Goal: Task Accomplishment & Management: Manage account settings

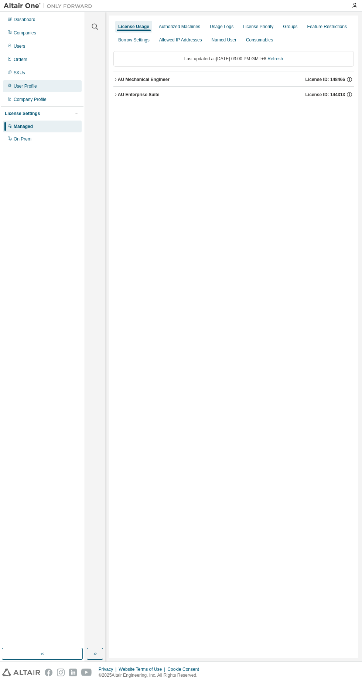
click at [25, 84] on div "User Profile" at bounding box center [25, 86] width 23 height 6
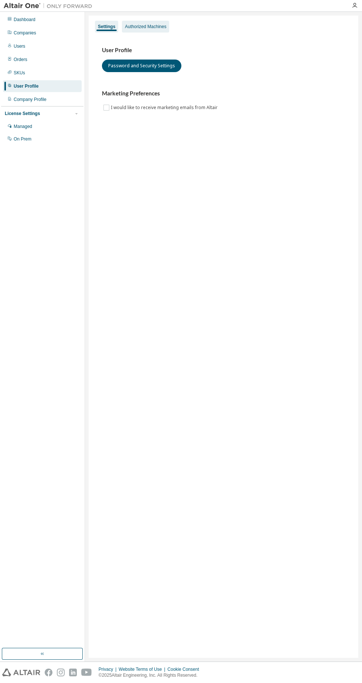
click at [142, 29] on div "Authorized Machines" at bounding box center [145, 27] width 41 height 6
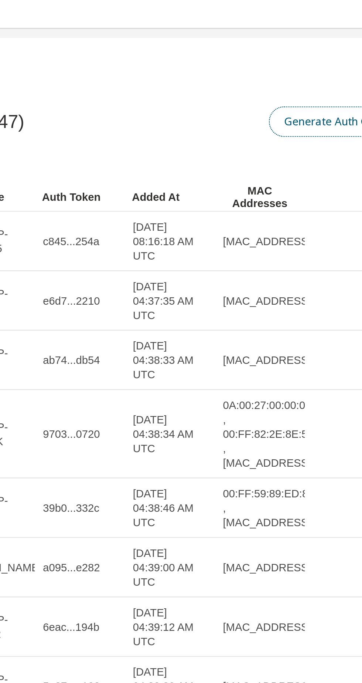
click at [310, 49] on button "Generate Auth Code" at bounding box center [315, 50] width 55 height 13
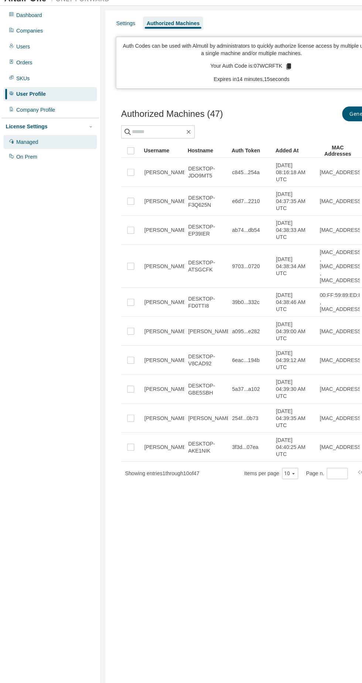
click at [23, 126] on div "Managed" at bounding box center [23, 127] width 18 height 6
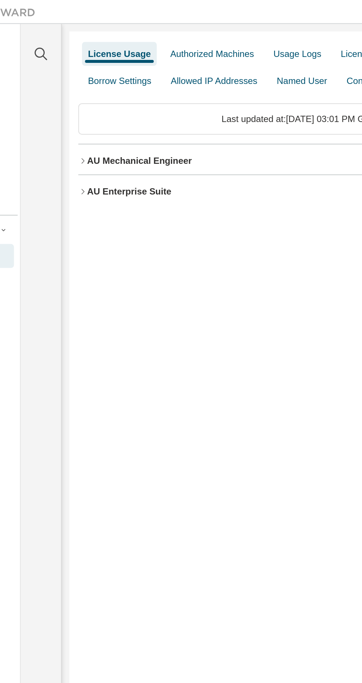
click at [119, 79] on div "AU Mechanical Engineer" at bounding box center [144, 80] width 52 height 6
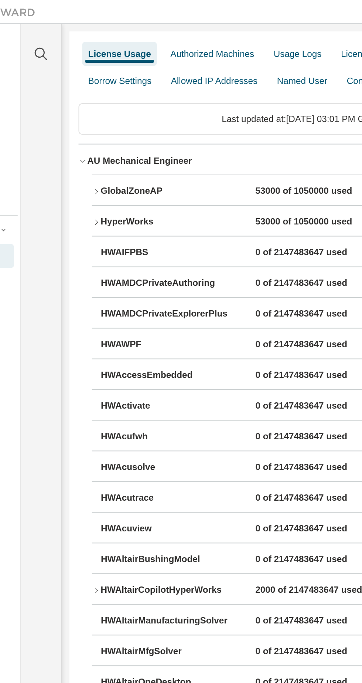
click at [124, 109] on icon "button" at bounding box center [122, 110] width 4 height 4
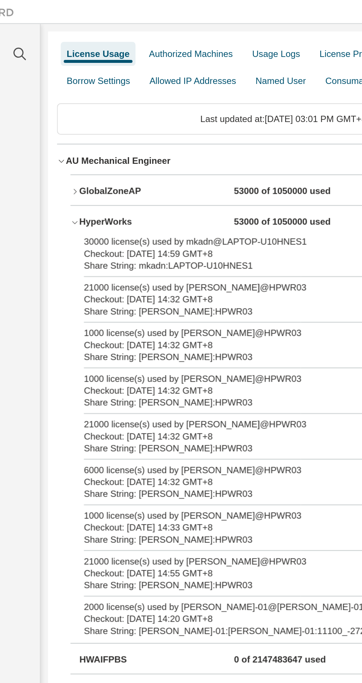
click at [97, 52] on div "Clear all Collapse on share string Yes No Only used licenses Yes No Only my usa…" at bounding box center [95, 330] width 18 height 634
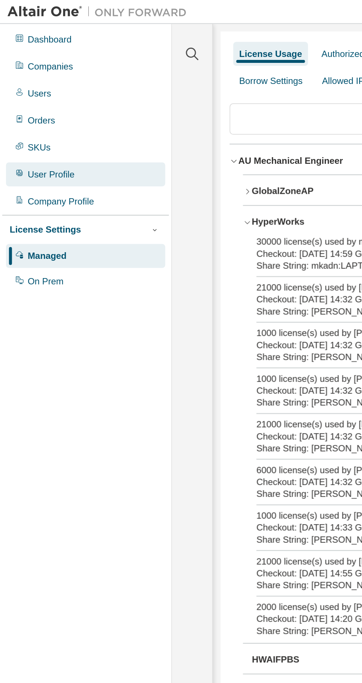
click at [20, 84] on div "User Profile" at bounding box center [25, 86] width 23 height 6
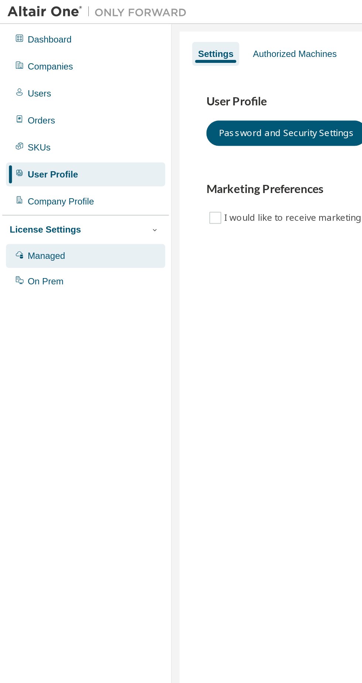
click at [19, 126] on div "Managed" at bounding box center [23, 127] width 18 height 6
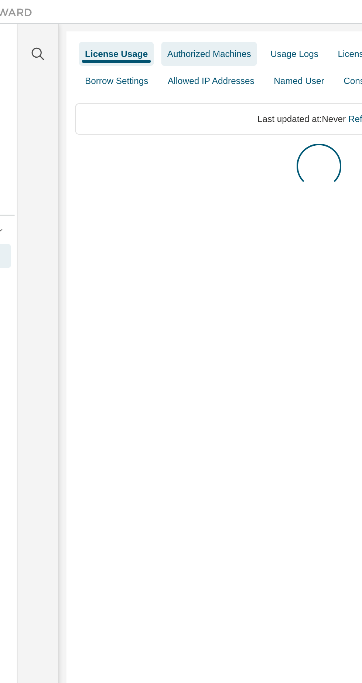
click at [180, 27] on div "Authorized Machines" at bounding box center [179, 27] width 41 height 6
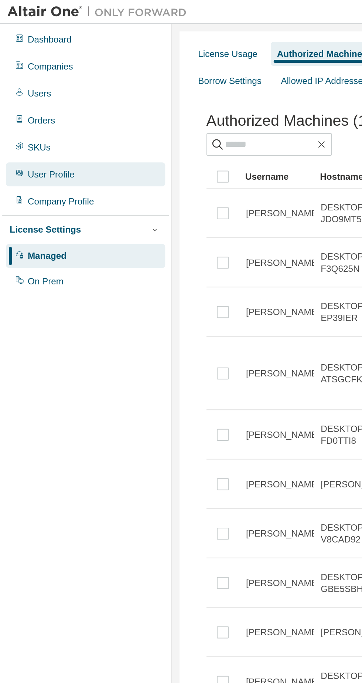
click at [19, 87] on div "User Profile" at bounding box center [25, 86] width 23 height 6
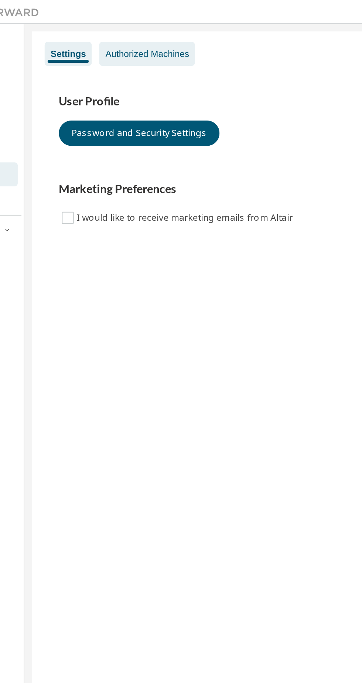
click at [142, 25] on div "Authorized Machines" at bounding box center [145, 27] width 41 height 6
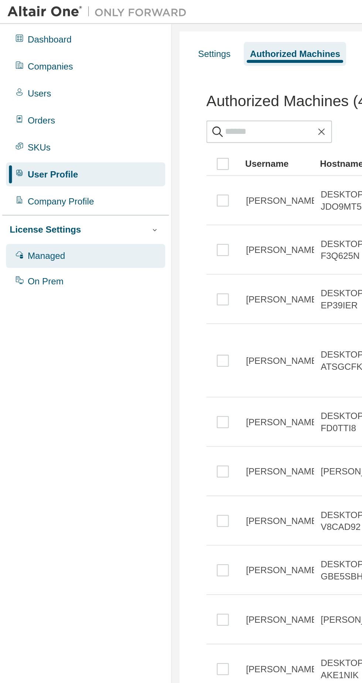
click at [18, 127] on div "Managed" at bounding box center [23, 127] width 18 height 6
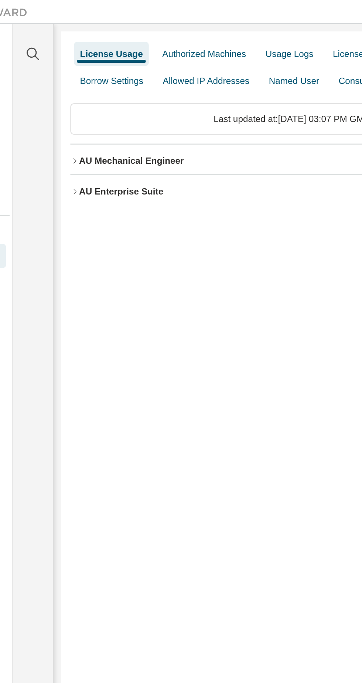
click at [114, 78] on icon "button" at bounding box center [116, 79] width 4 height 4
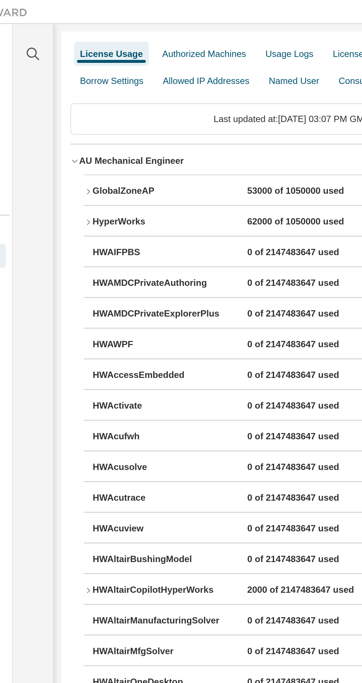
click at [129, 111] on div "HyperWorks" at bounding box center [158, 110] width 67 height 7
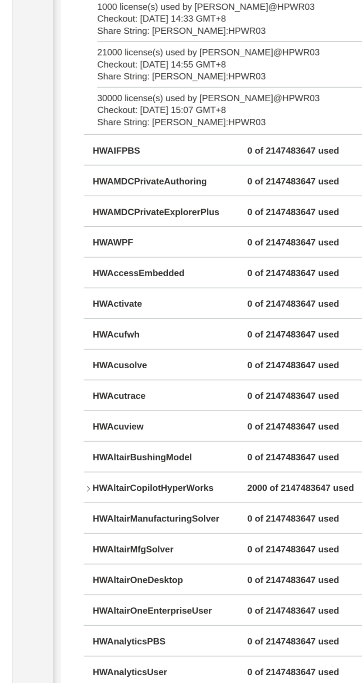
click at [122, 538] on icon "button" at bounding box center [122, 538] width 4 height 4
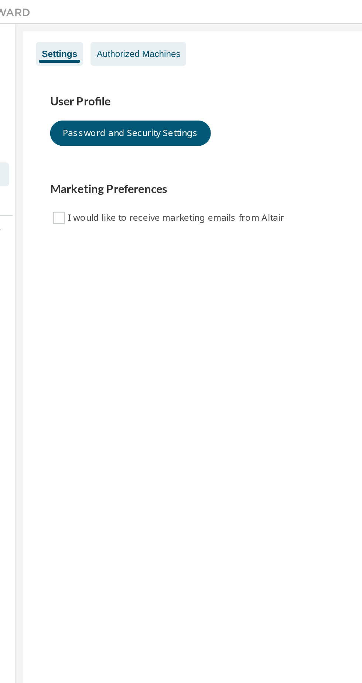
click at [149, 23] on div "Authorized Machines" at bounding box center [145, 27] width 47 height 12
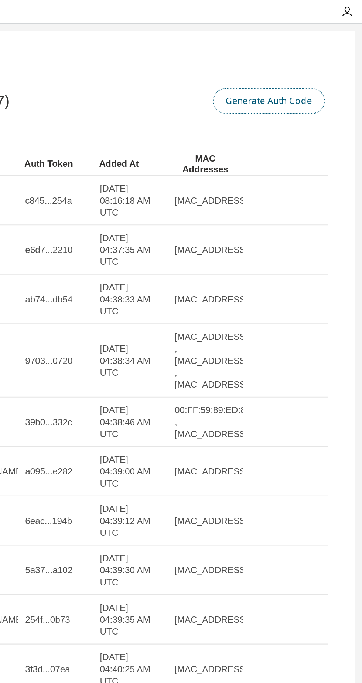
click at [314, 48] on button "Generate Auth Code" at bounding box center [315, 50] width 55 height 13
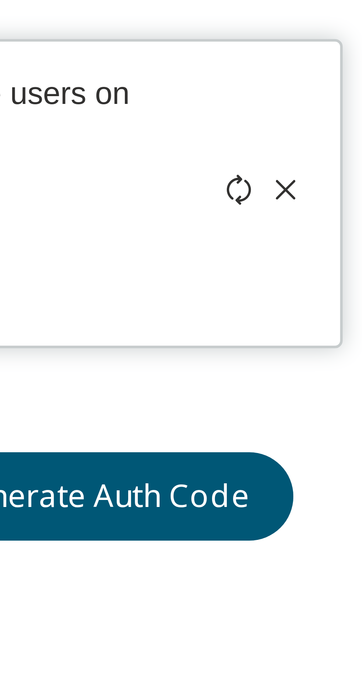
click at [338, 59] on icon at bounding box center [335, 59] width 3 height 4
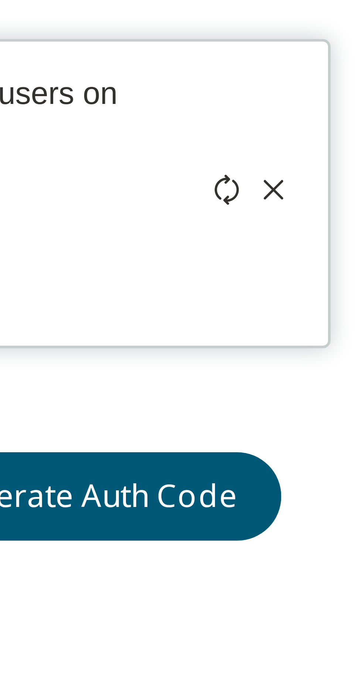
click at [336, 59] on icon at bounding box center [336, 59] width 4 height 4
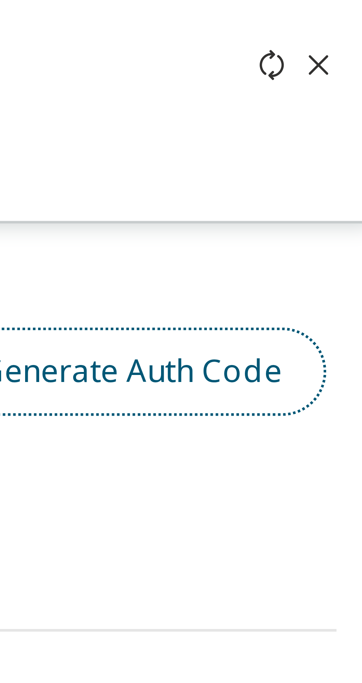
click at [330, 101] on button "Generate Auth Code" at bounding box center [315, 103] width 55 height 13
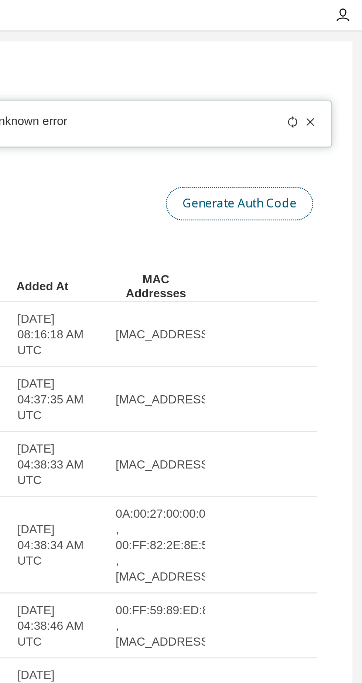
click at [307, 79] on button "Generate Auth Code" at bounding box center [315, 76] width 55 height 13
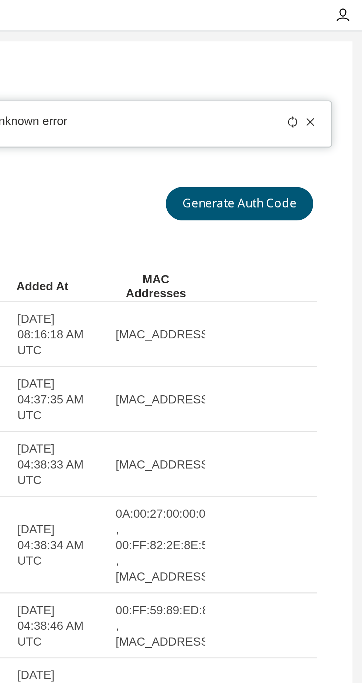
click at [344, 47] on icon at bounding box center [342, 45] width 3 height 3
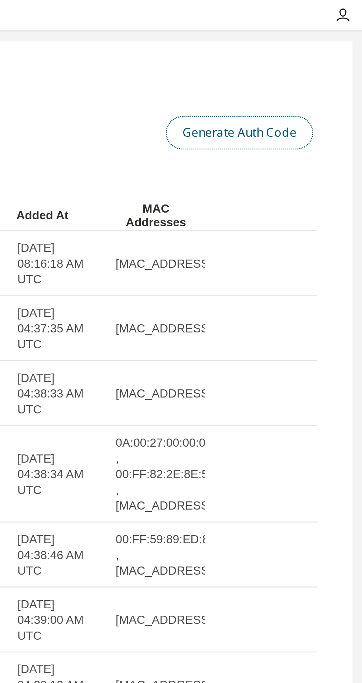
click at [308, 53] on button "Generate Auth Code" at bounding box center [315, 50] width 55 height 13
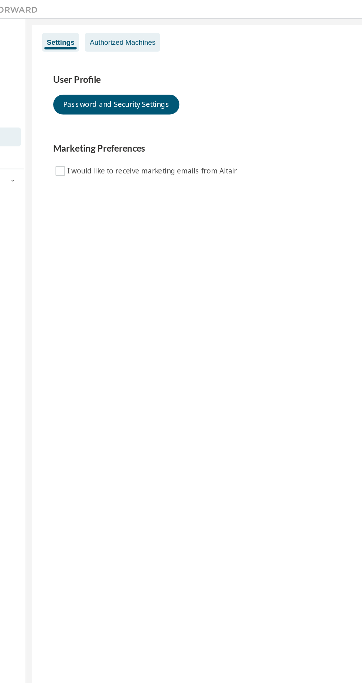
click at [143, 27] on div "Authorized Machines" at bounding box center [145, 27] width 41 height 6
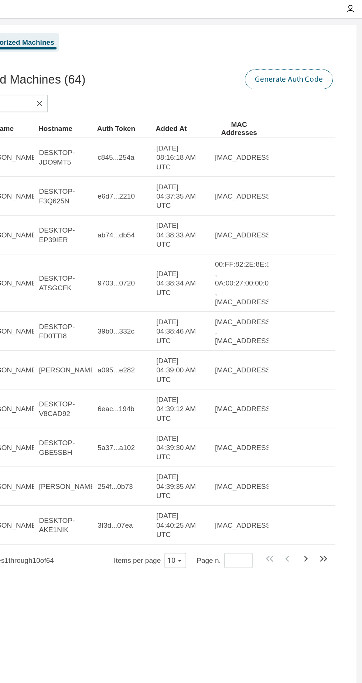
click at [315, 48] on button "Generate Auth Code" at bounding box center [315, 50] width 55 height 13
